Goal: Transaction & Acquisition: Purchase product/service

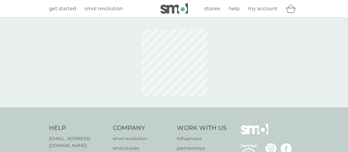
click at [170, 88] on html "get started smol revolution stories help my account Help [EMAIL_ADDRESS][DOMAIN…" at bounding box center [174, 119] width 348 height 238
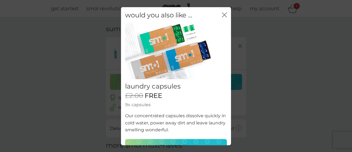
click at [222, 15] on icon "close" at bounding box center [224, 14] width 5 height 5
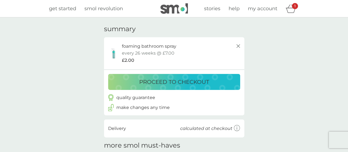
click at [183, 80] on p "proceed to checkout" at bounding box center [174, 81] width 70 height 9
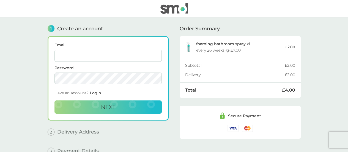
click at [97, 56] on input "Email" at bounding box center [107, 55] width 107 height 12
type input "[EMAIL_ADDRESS][DOMAIN_NAME]"
click at [102, 107] on span "Next" at bounding box center [108, 106] width 14 height 7
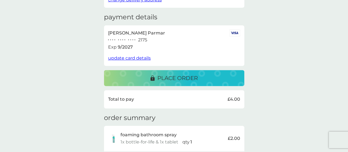
scroll to position [74, 0]
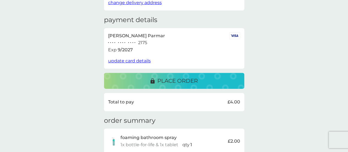
click at [189, 78] on p "place order" at bounding box center [177, 80] width 40 height 9
